Goal: Navigation & Orientation: Find specific page/section

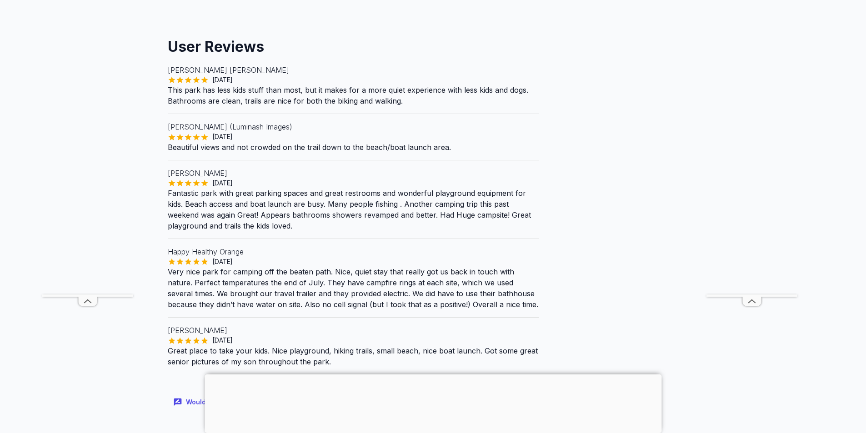
scroll to position [727, 0]
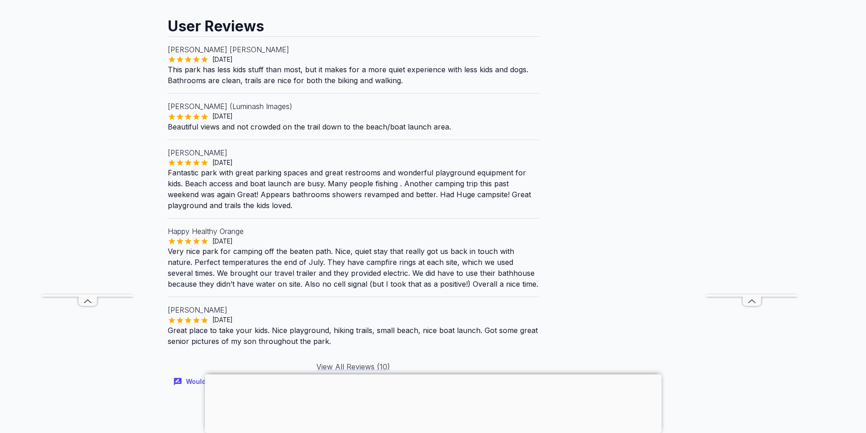
click at [432, 375] on div at bounding box center [433, 375] width 457 height 0
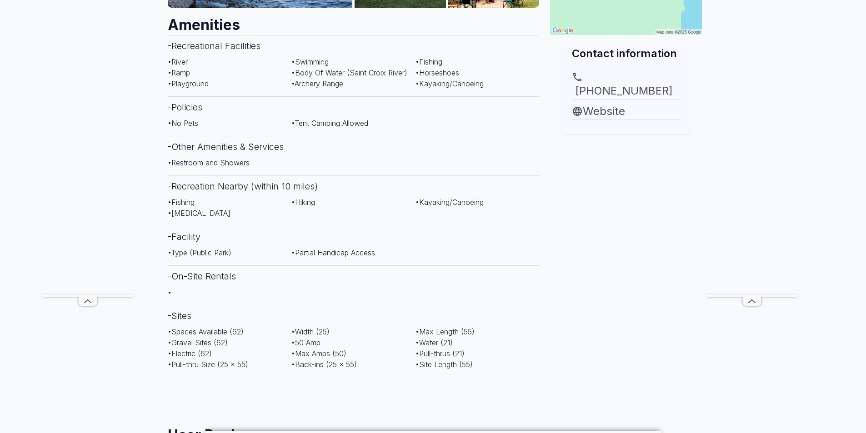
scroll to position [91, 0]
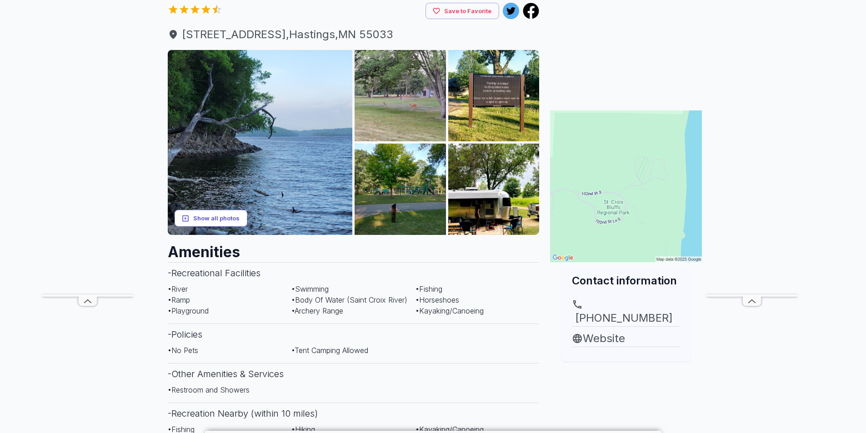
click at [218, 219] on button "Show all photos" at bounding box center [211, 218] width 73 height 17
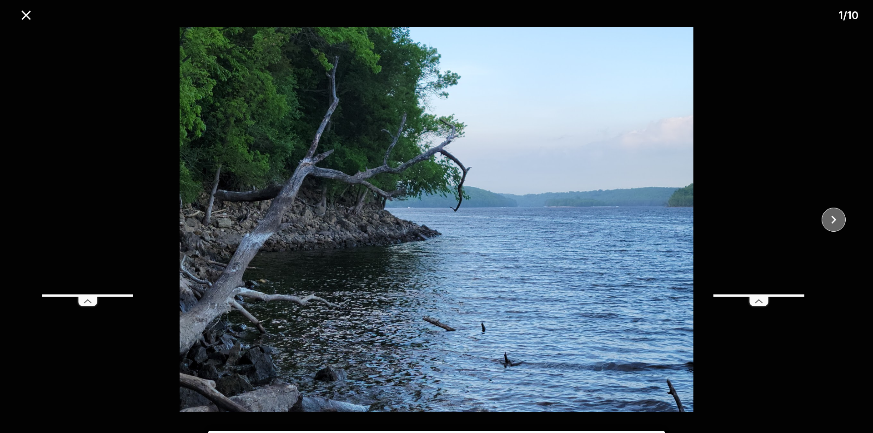
click at [831, 216] on icon "close" at bounding box center [834, 220] width 16 height 16
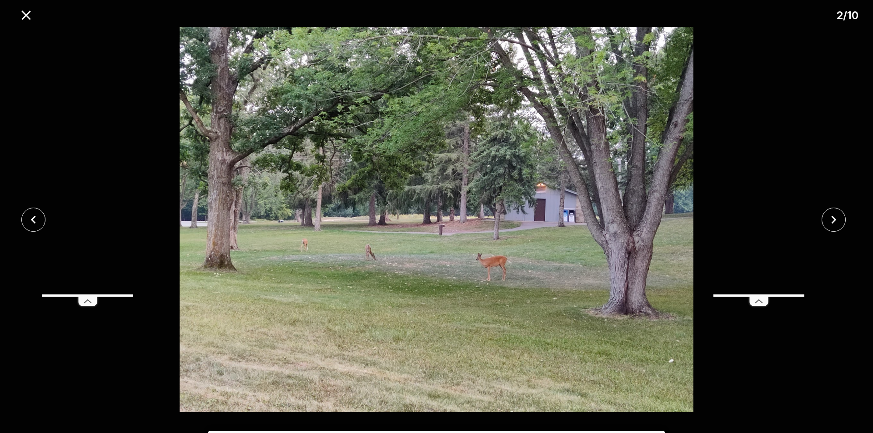
click at [761, 303] on icon at bounding box center [759, 301] width 18 height 9
click at [835, 220] on icon "close" at bounding box center [833, 219] width 5 height 8
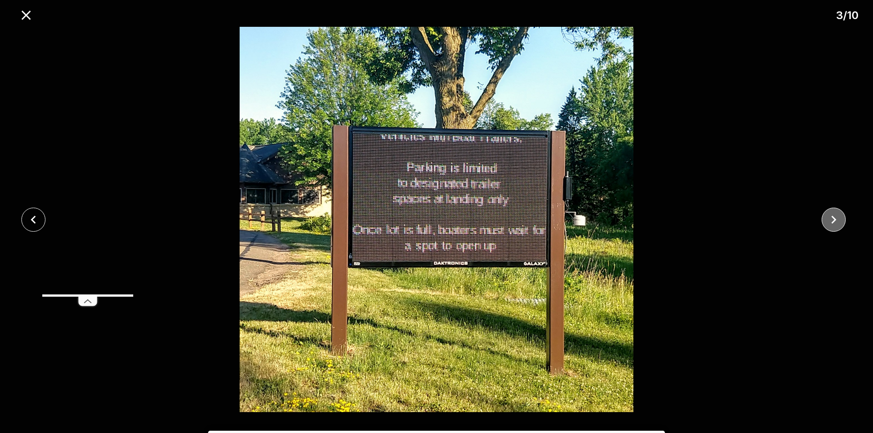
click at [835, 220] on icon "close" at bounding box center [833, 219] width 5 height 8
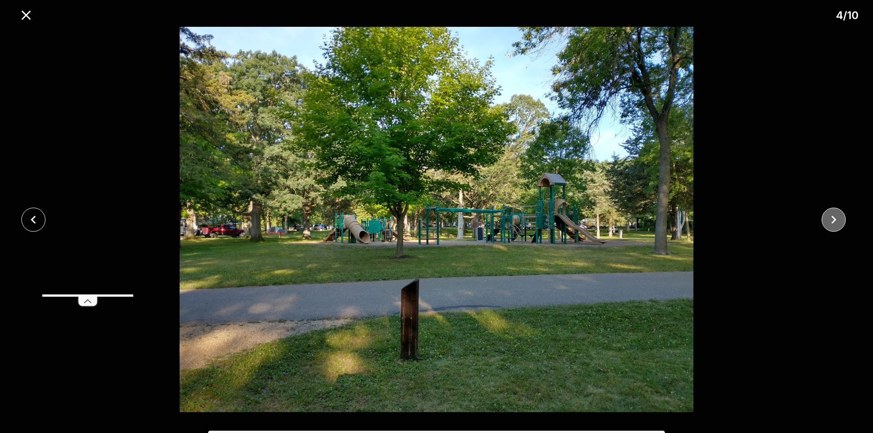
click at [835, 220] on icon "close" at bounding box center [833, 219] width 5 height 8
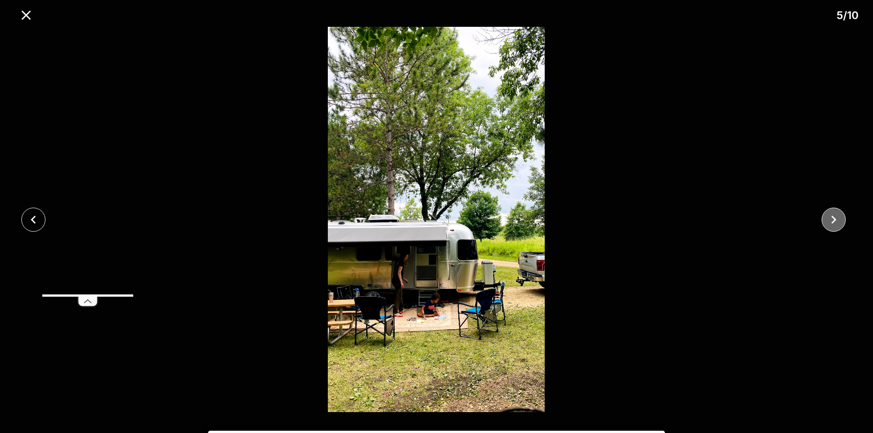
click at [835, 220] on icon "close" at bounding box center [833, 219] width 5 height 8
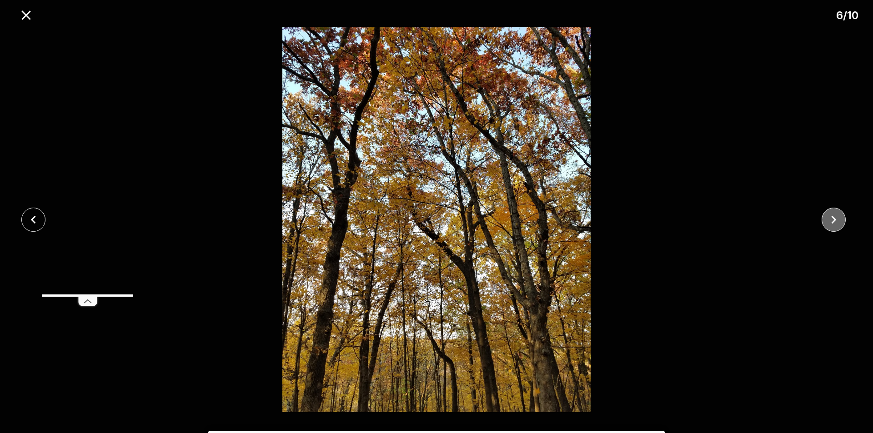
click at [835, 220] on icon "close" at bounding box center [833, 219] width 5 height 8
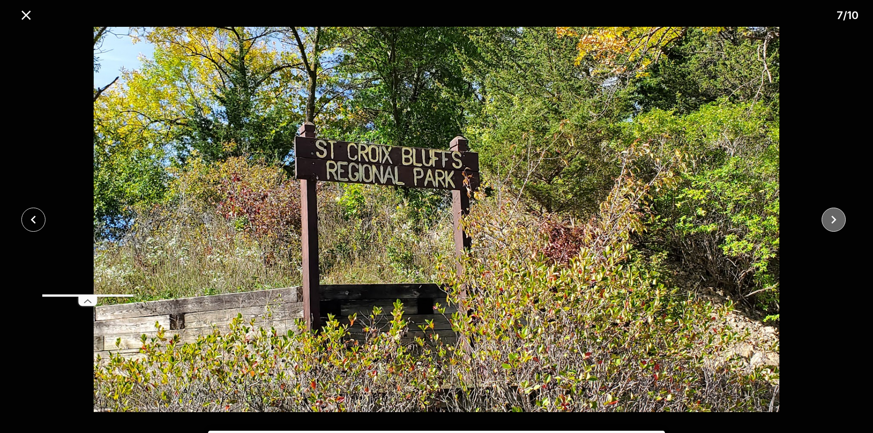
click at [835, 220] on icon "close" at bounding box center [833, 219] width 5 height 8
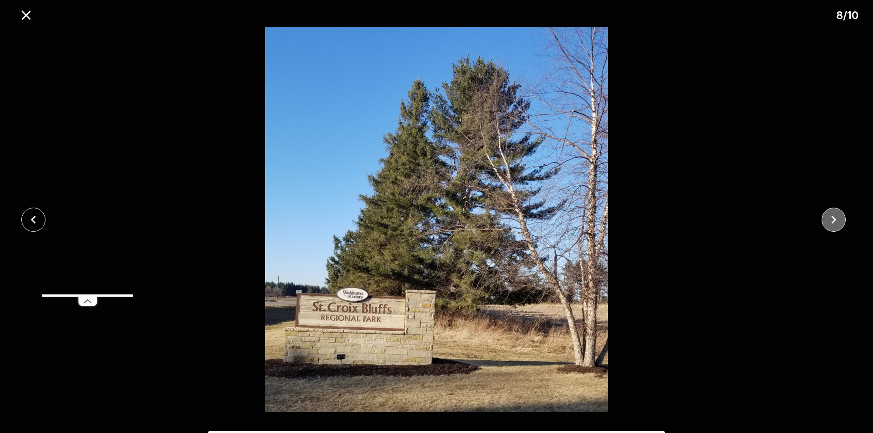
click at [835, 220] on icon "close" at bounding box center [833, 219] width 5 height 8
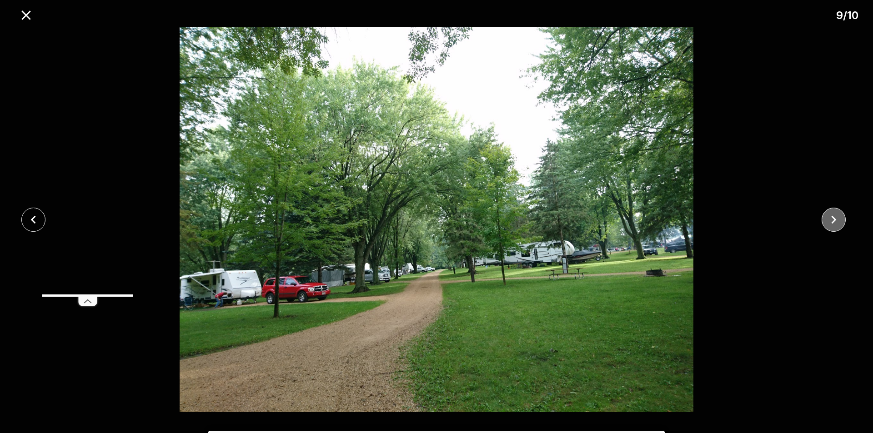
click at [833, 219] on icon "close" at bounding box center [834, 220] width 16 height 16
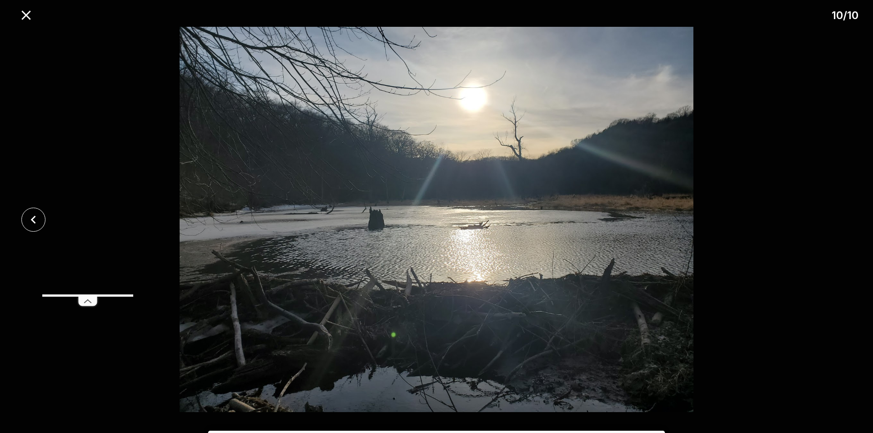
click at [88, 301] on icon at bounding box center [87, 302] width 23 height 14
click at [25, 14] on icon "close" at bounding box center [25, 14] width 9 height 9
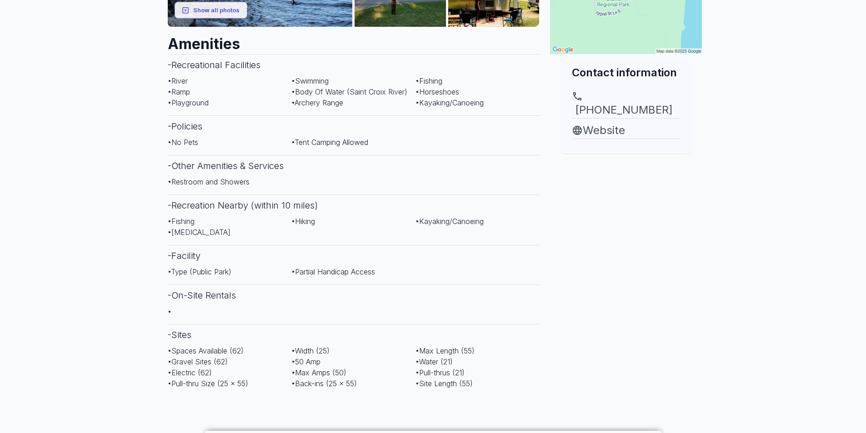
scroll to position [318, 0]
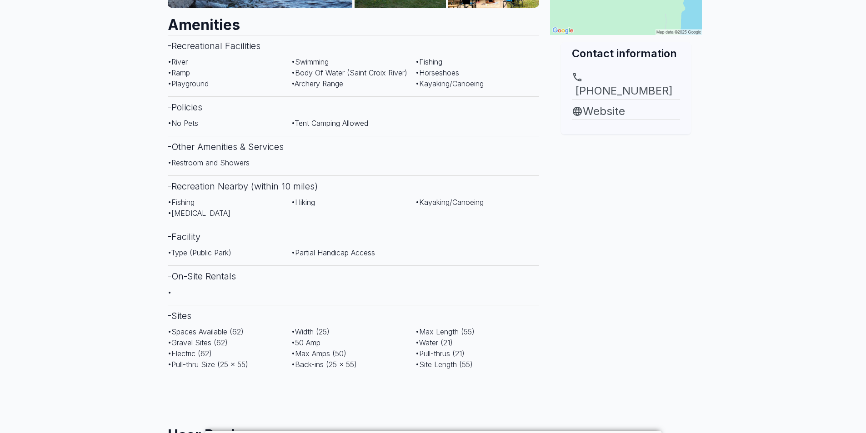
click at [49, 114] on main "Are you the owner for this park? Make it a featured listing and be seen in the …" at bounding box center [433, 388] width 866 height 1337
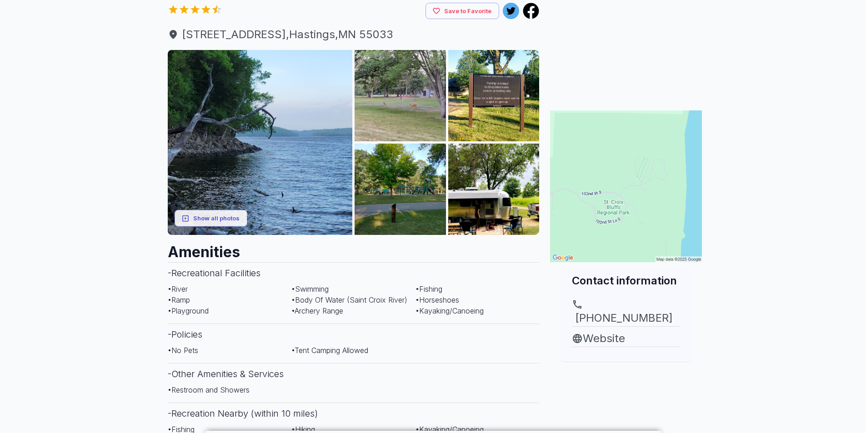
scroll to position [0, 0]
